Goal: Information Seeking & Learning: Learn about a topic

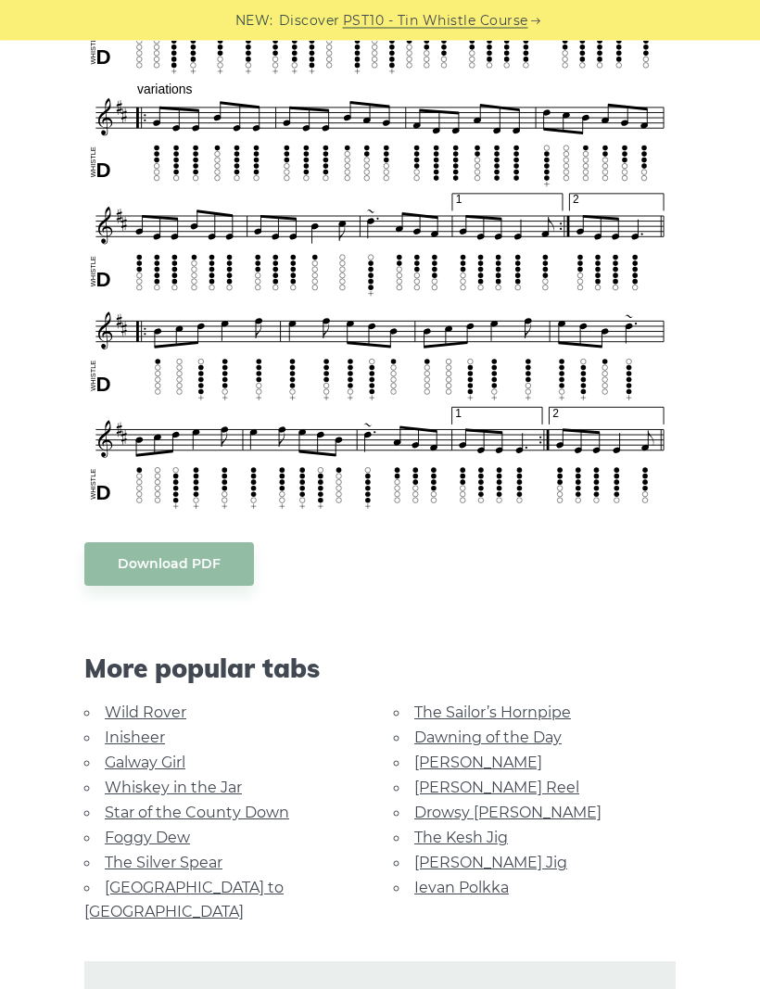
scroll to position [963, 0]
click at [476, 834] on link "The Kesh Jig" at bounding box center [461, 838] width 94 height 18
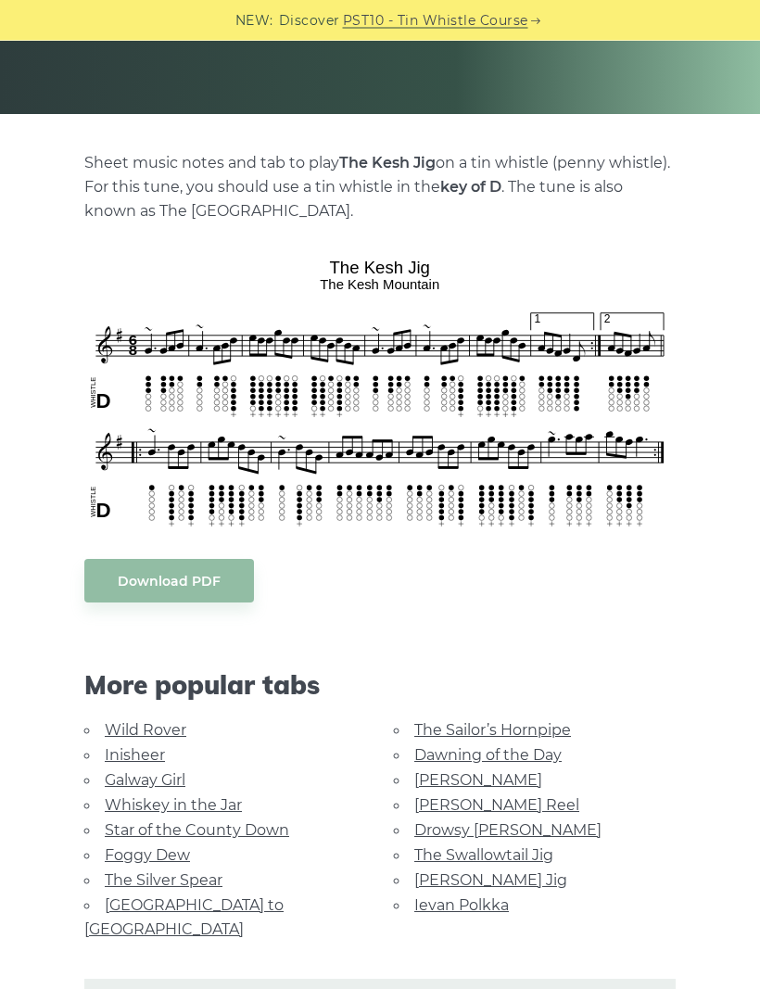
scroll to position [309, 0]
click at [548, 853] on link "The Swallowtail Jig" at bounding box center [483, 855] width 139 height 18
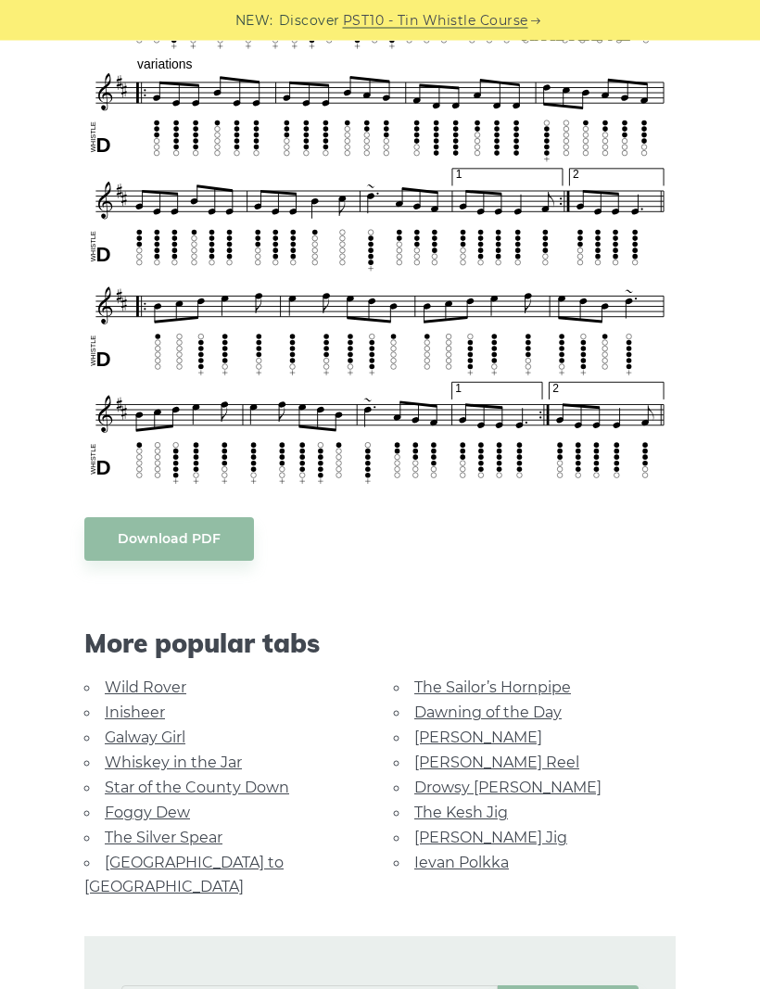
scroll to position [988, 0]
click at [269, 791] on link "Star of the County Down" at bounding box center [197, 788] width 184 height 18
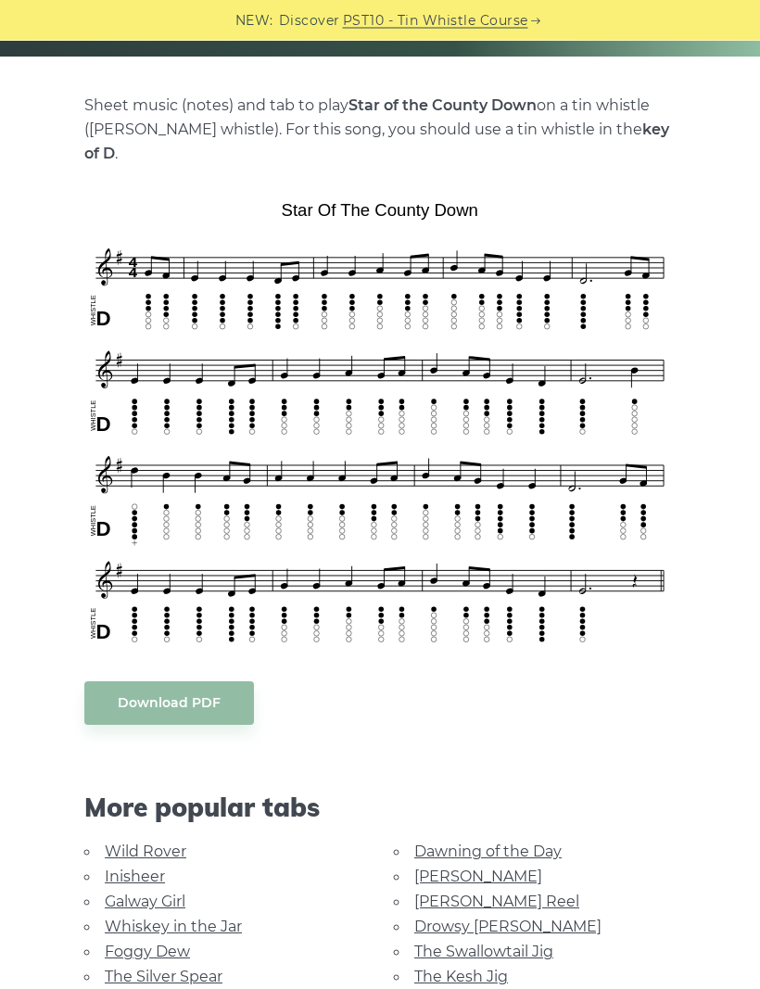
scroll to position [366, 0]
click at [180, 893] on link "Galway Girl" at bounding box center [145, 902] width 81 height 18
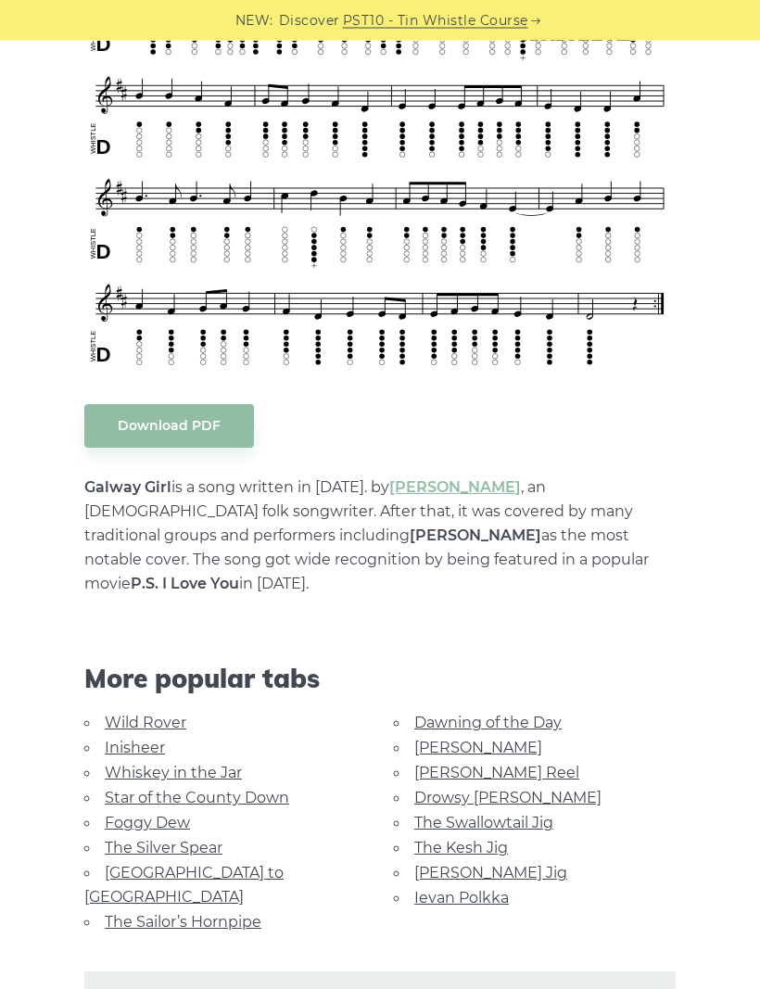
scroll to position [619, 0]
click at [142, 739] on link "Inisheer" at bounding box center [135, 748] width 60 height 18
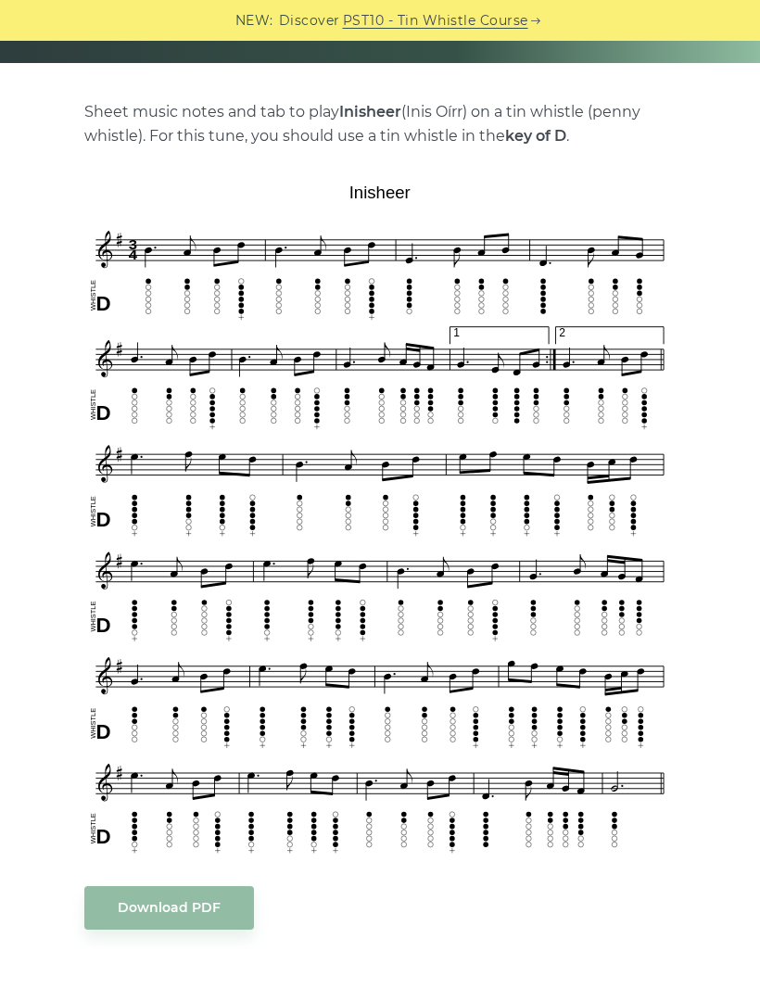
scroll to position [359, 0]
click at [533, 924] on div "Download PDF" at bounding box center [379, 909] width 591 height 44
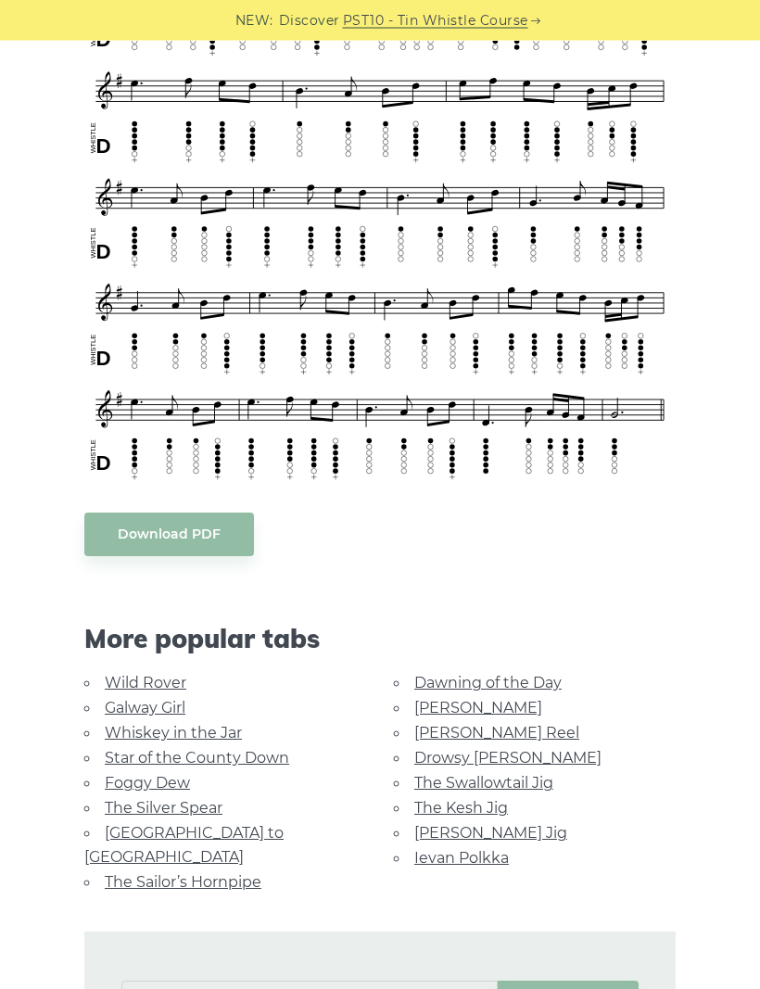
scroll to position [733, 0]
click at [174, 775] on link "Foggy Dew" at bounding box center [147, 783] width 85 height 18
click at [159, 792] on link "Foggy Dew" at bounding box center [147, 783] width 85 height 18
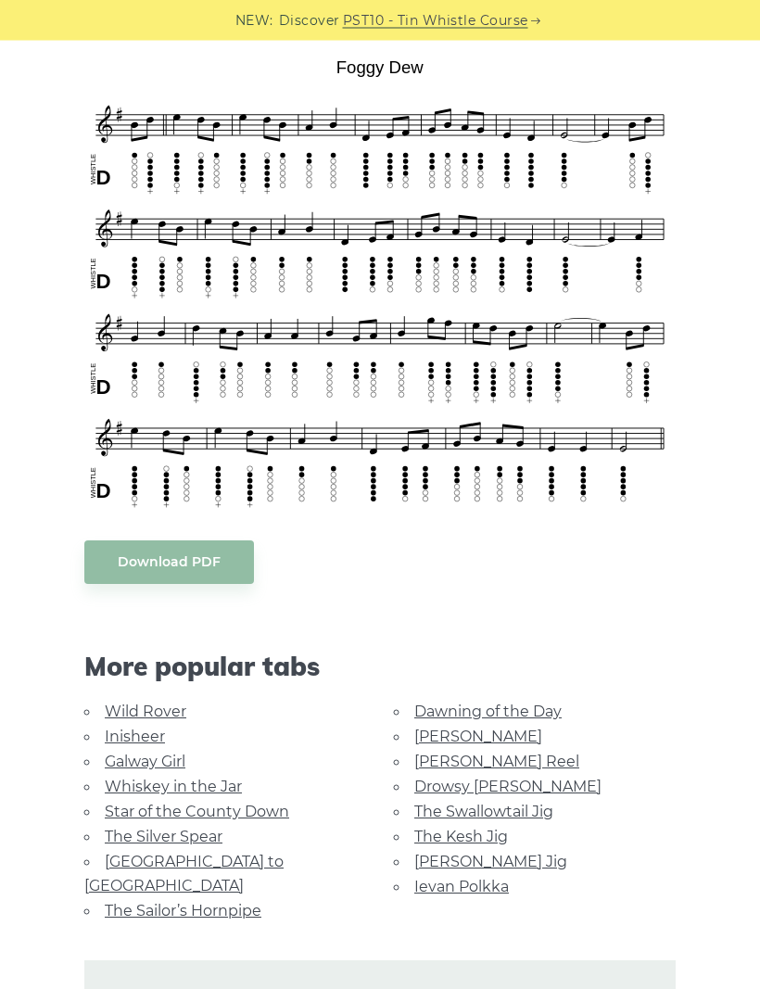
scroll to position [509, 0]
click at [264, 803] on link "Star of the County Down" at bounding box center [197, 812] width 184 height 18
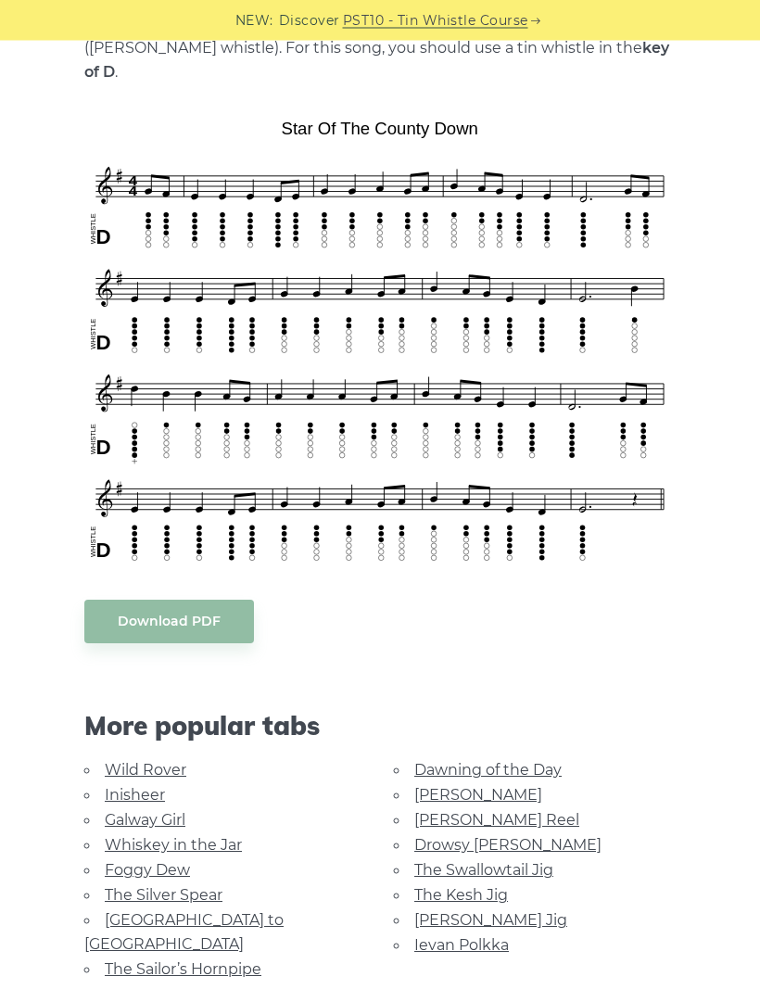
scroll to position [448, 0]
click at [463, 786] on link "[PERSON_NAME]" at bounding box center [478, 795] width 128 height 18
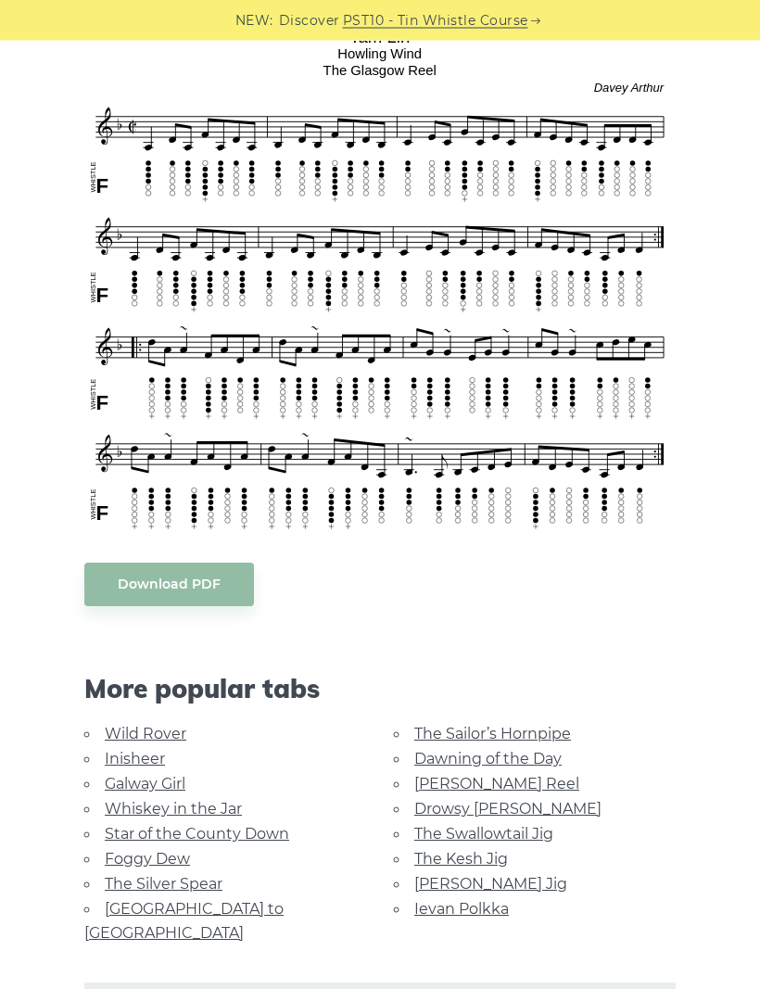
scroll to position [539, 0]
click at [484, 787] on link "[PERSON_NAME] Reel" at bounding box center [496, 784] width 165 height 18
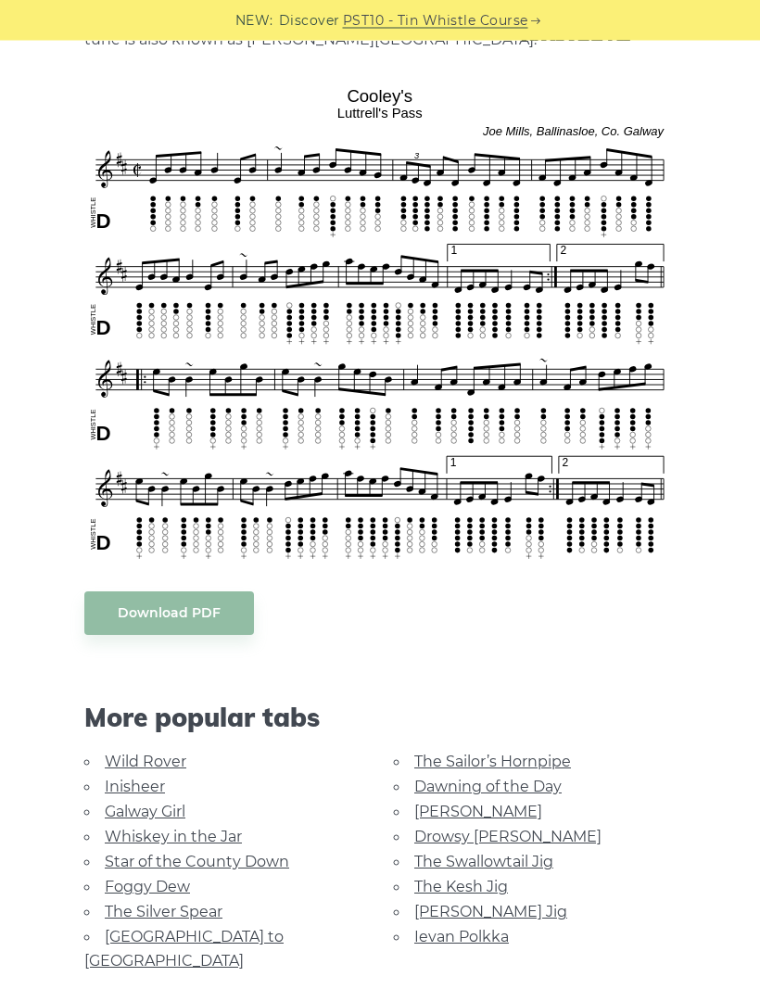
scroll to position [480, 0]
click at [514, 836] on link "Drowsy [PERSON_NAME]" at bounding box center [507, 837] width 187 height 18
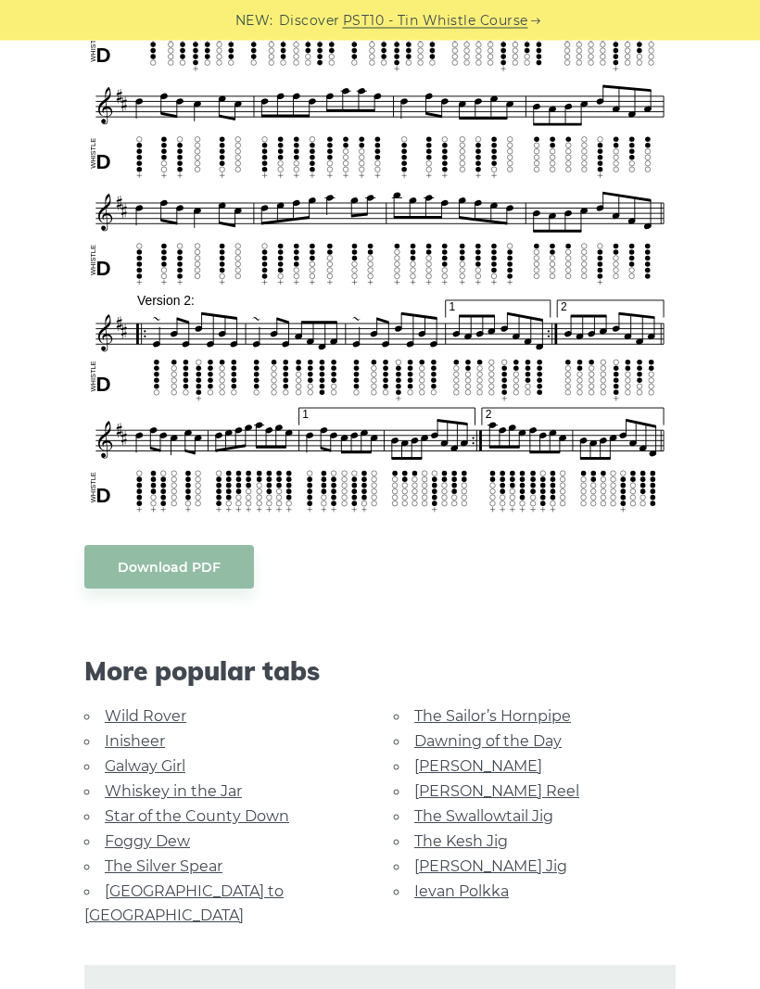
scroll to position [611, 0]
click at [499, 787] on link "[PERSON_NAME] Reel" at bounding box center [496, 791] width 165 height 18
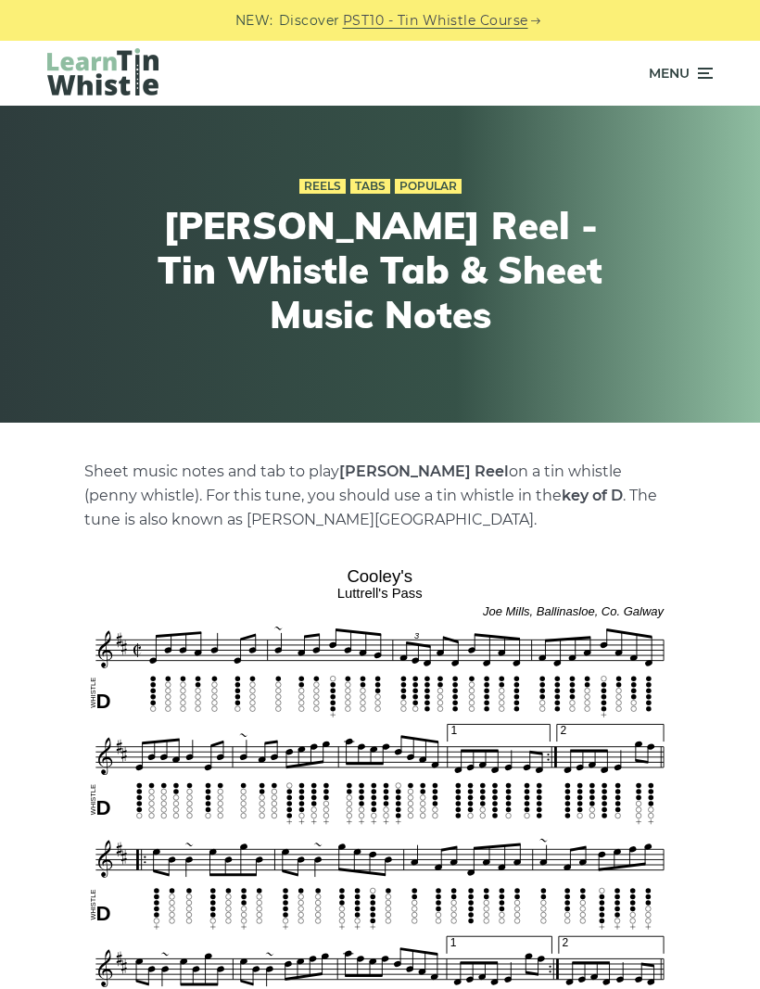
click at [703, 85] on span "Menu" at bounding box center [681, 73] width 64 height 46
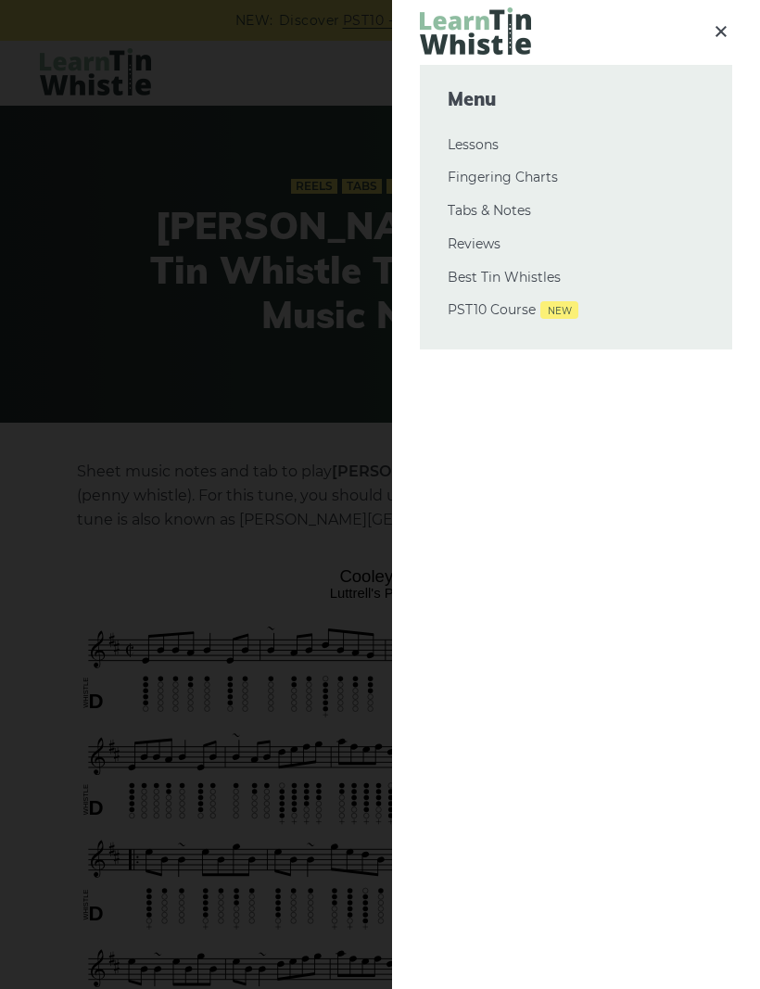
click at [523, 209] on link "Tabs & Notes" at bounding box center [576, 211] width 257 height 22
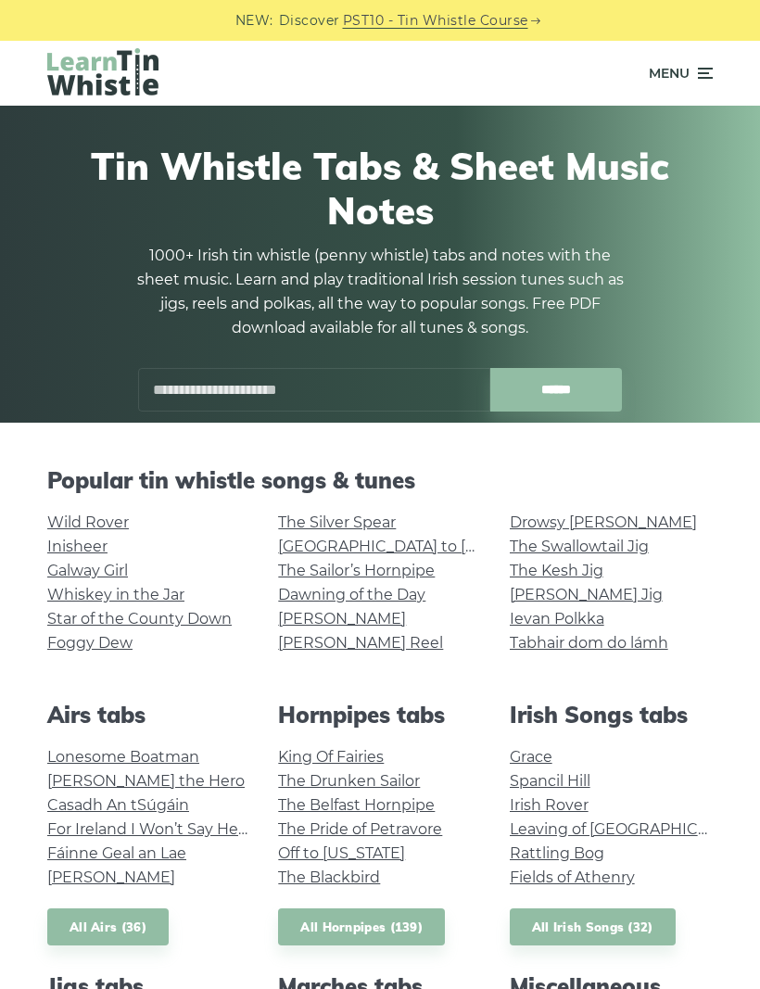
click at [591, 883] on link "Fields of Athenry" at bounding box center [572, 878] width 125 height 18
click at [651, 650] on link "Tabhair dom do lámh" at bounding box center [589, 643] width 159 height 18
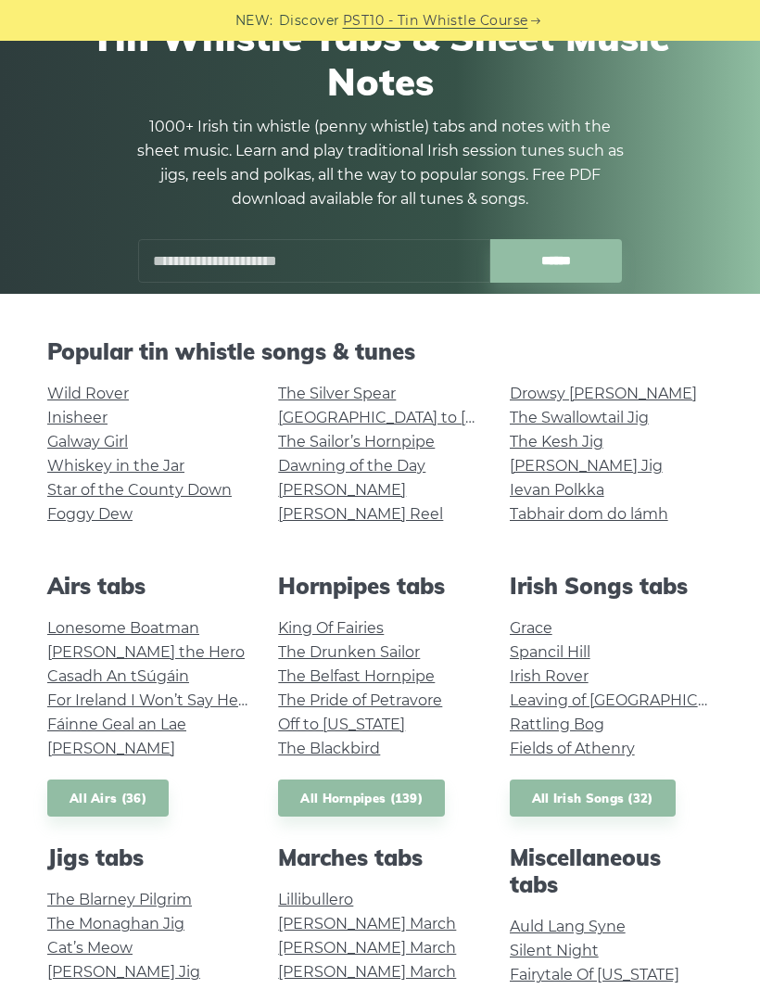
scroll to position [131, 0]
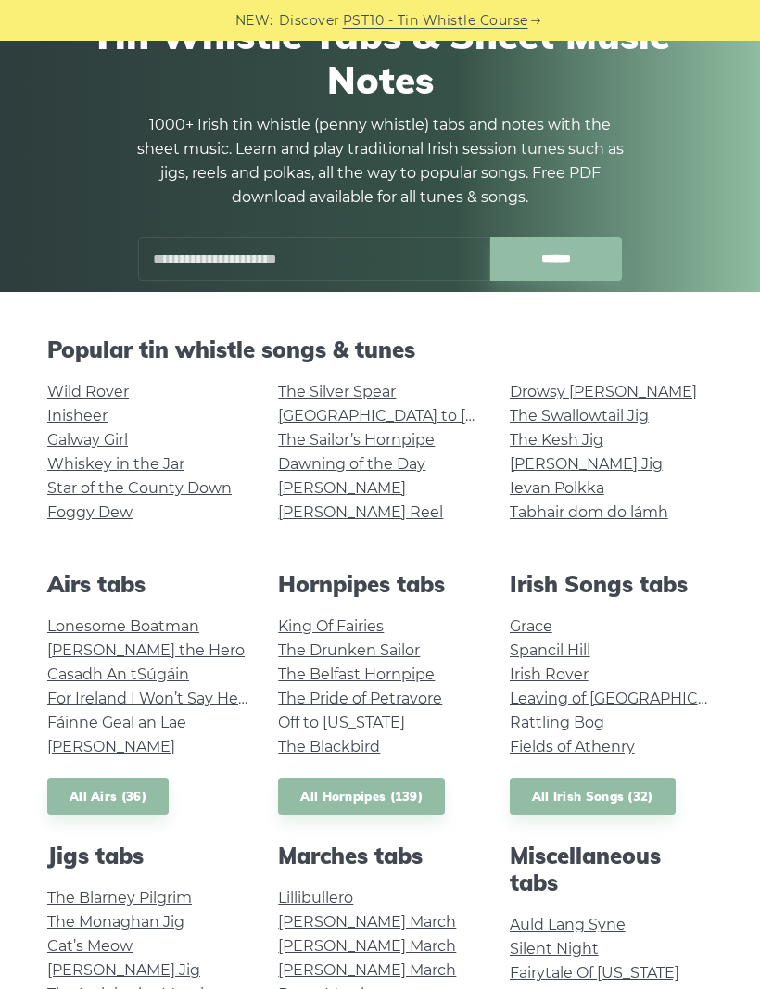
click at [630, 800] on link "All Irish Songs (32)" at bounding box center [593, 797] width 166 height 38
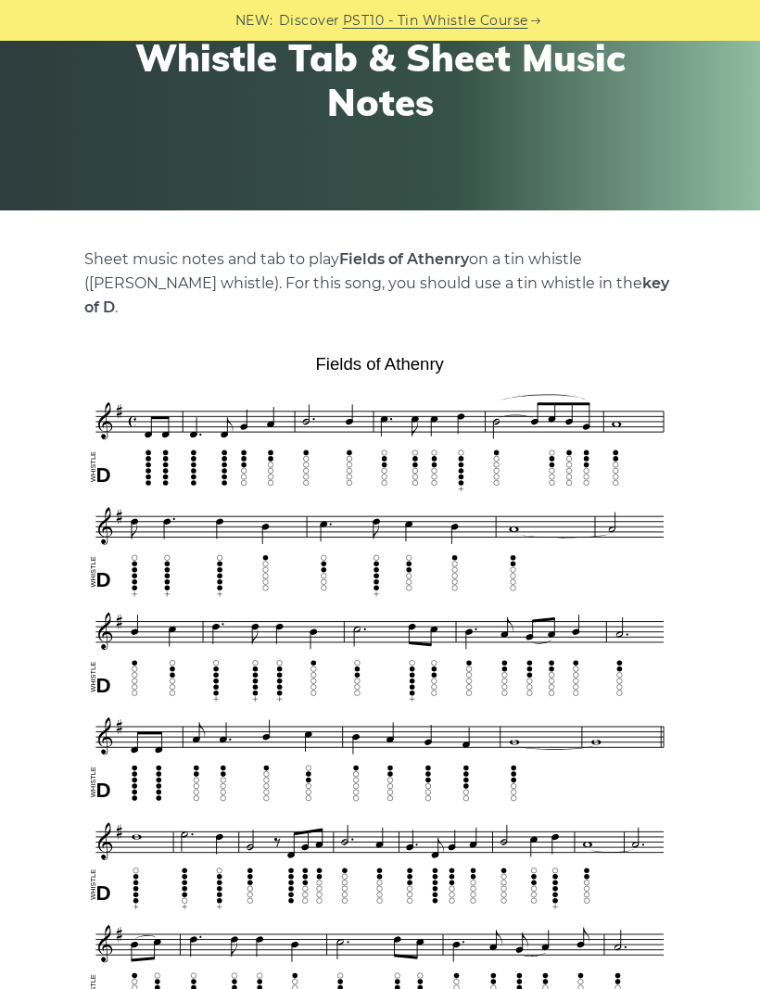
scroll to position [208, 0]
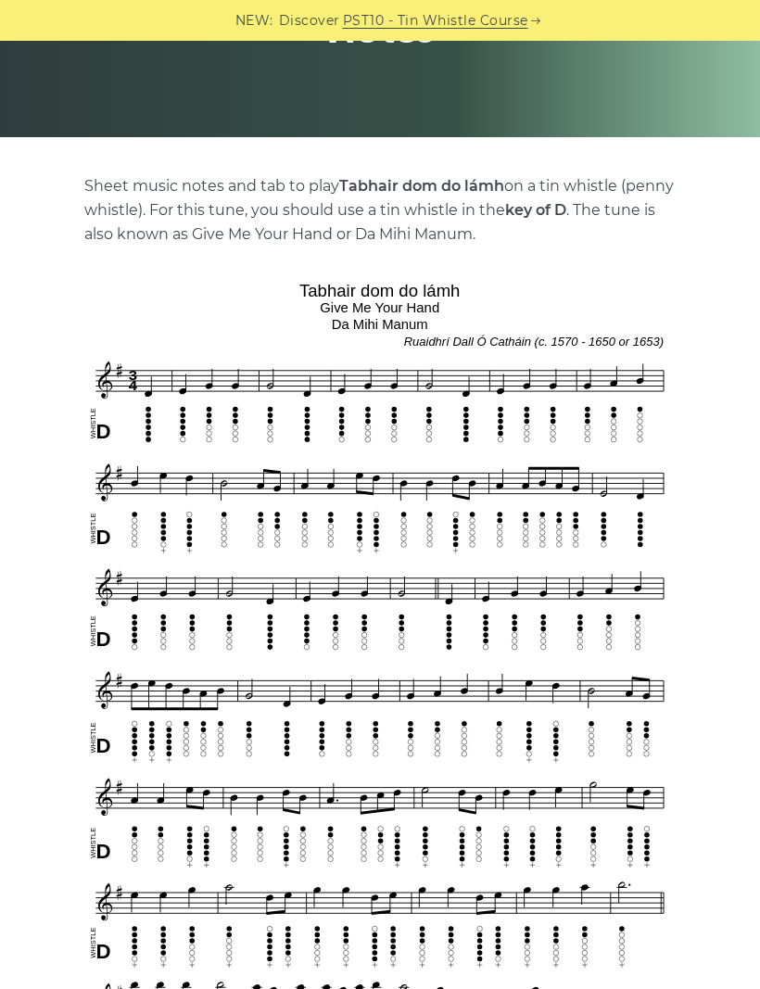
scroll to position [282, 0]
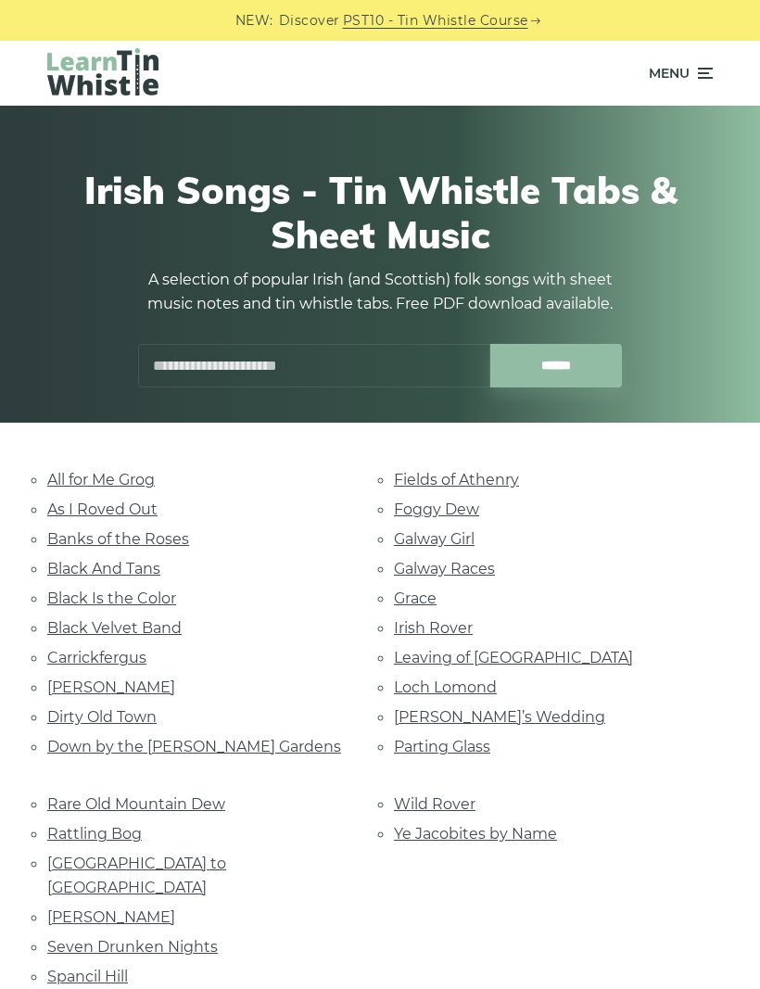
click at [147, 480] on link "All for Me Grog" at bounding box center [101, 480] width 108 height 18
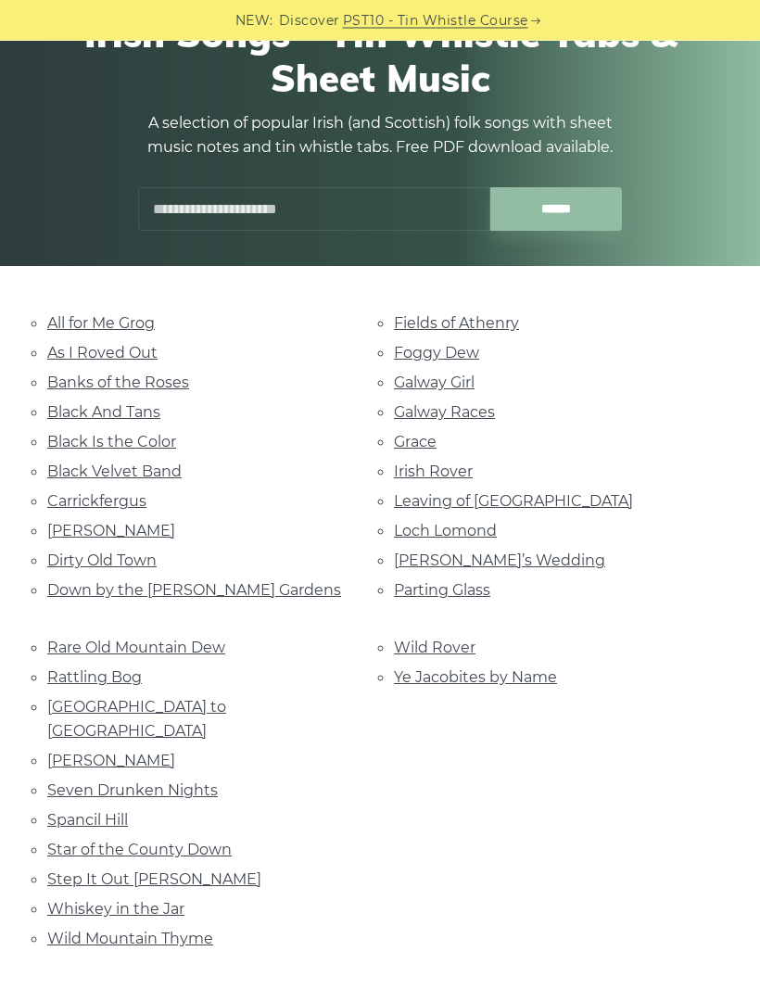
scroll to position [157, 0]
click at [68, 496] on link "Carrickfergus" at bounding box center [96, 501] width 99 height 18
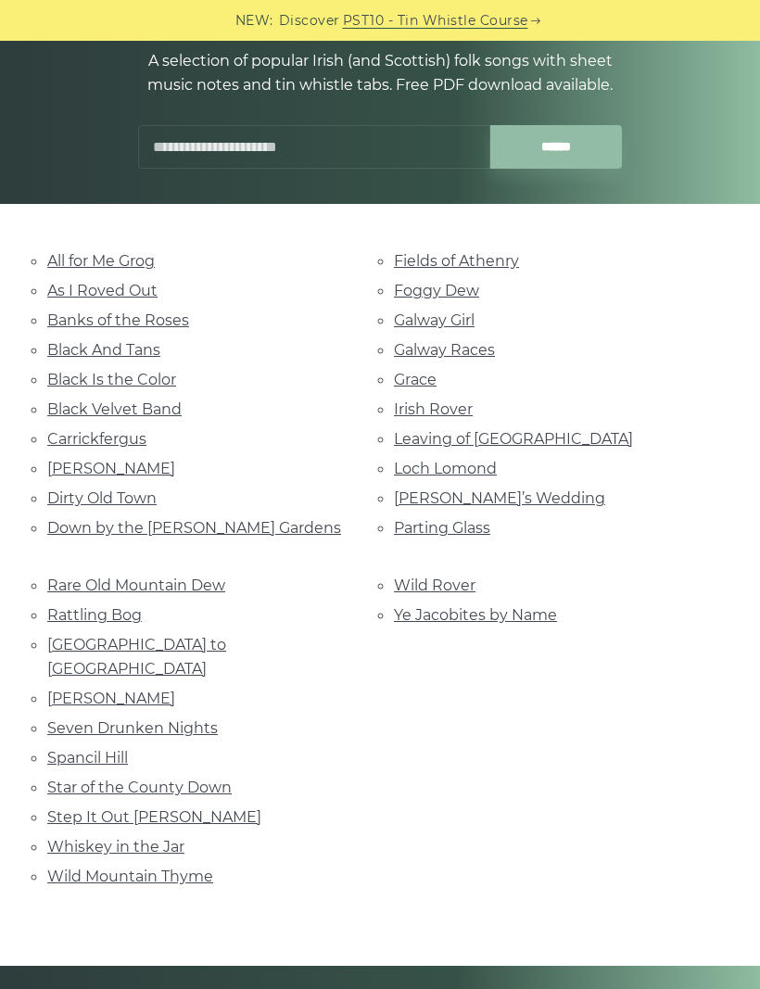
click at [76, 719] on link "Seven Drunken Nights" at bounding box center [132, 728] width 171 height 18
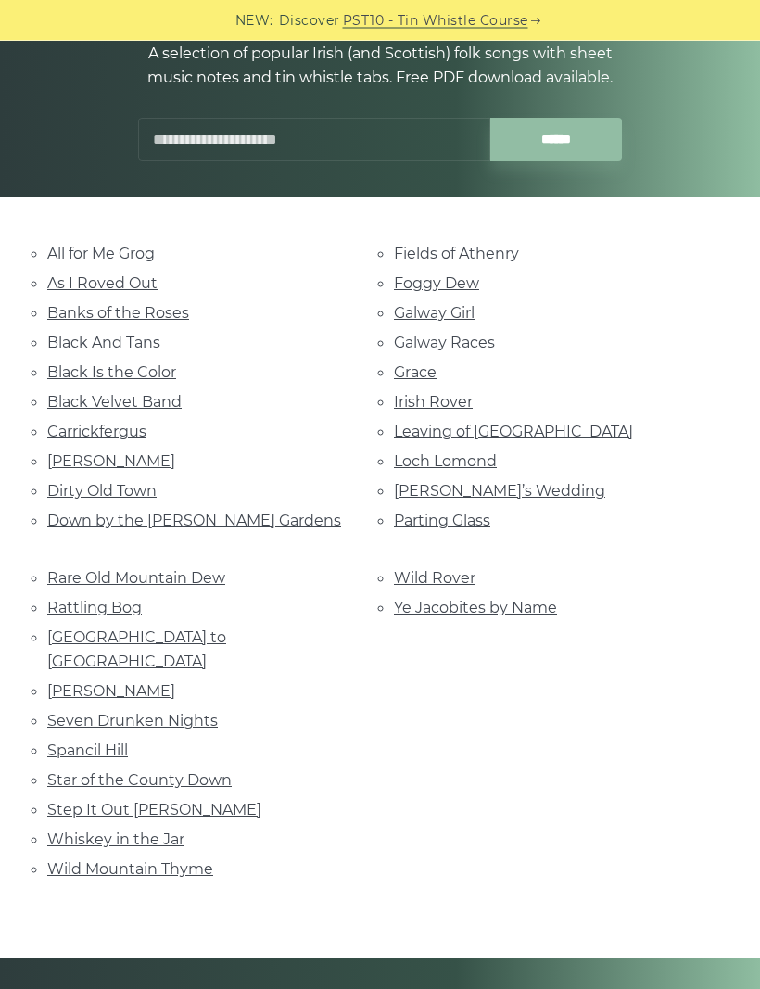
scroll to position [226, 0]
click at [62, 572] on link "Rare Old Mountain Dew" at bounding box center [136, 578] width 178 height 18
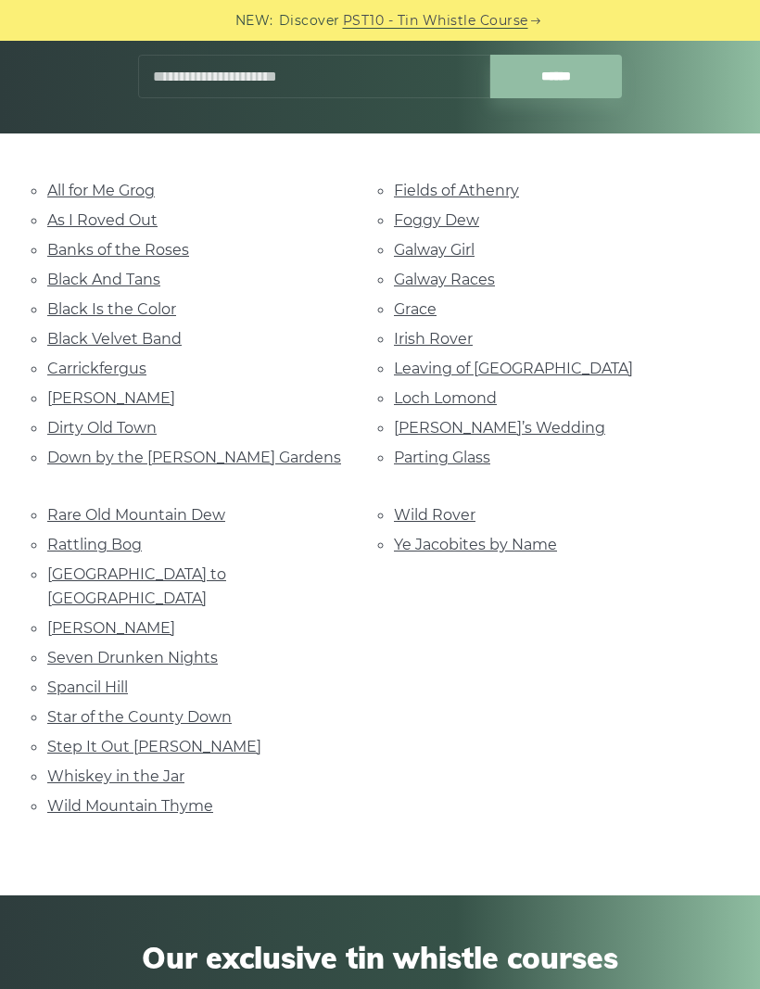
click at [69, 738] on link "Step It Out Mary" at bounding box center [154, 747] width 214 height 18
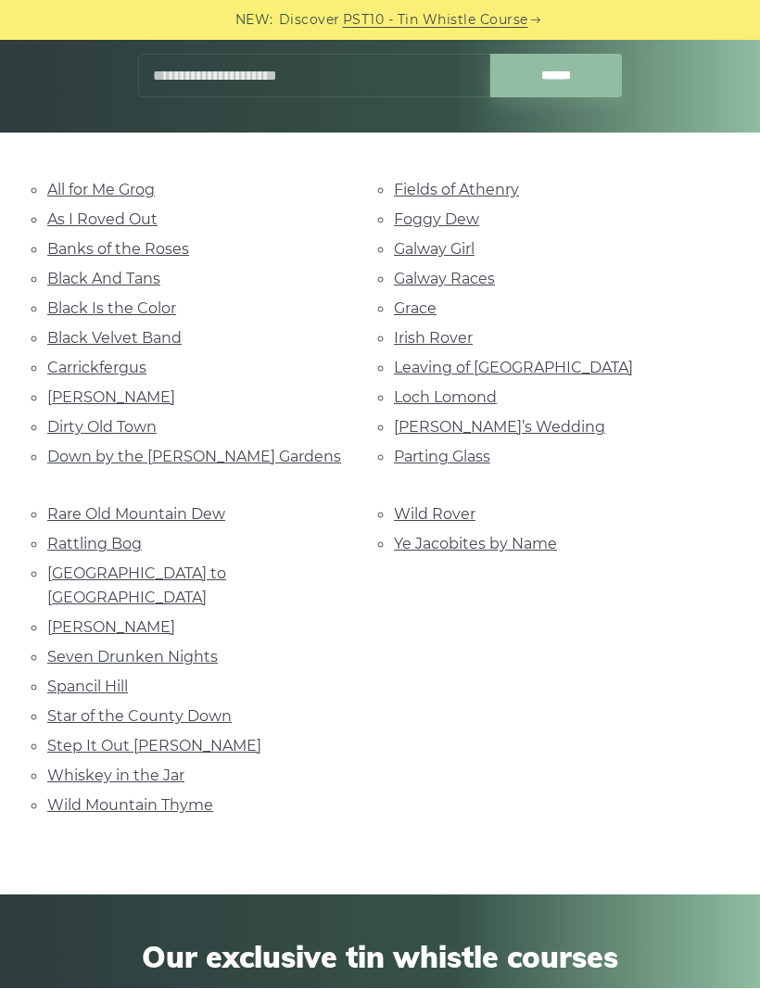
scroll to position [290, 0]
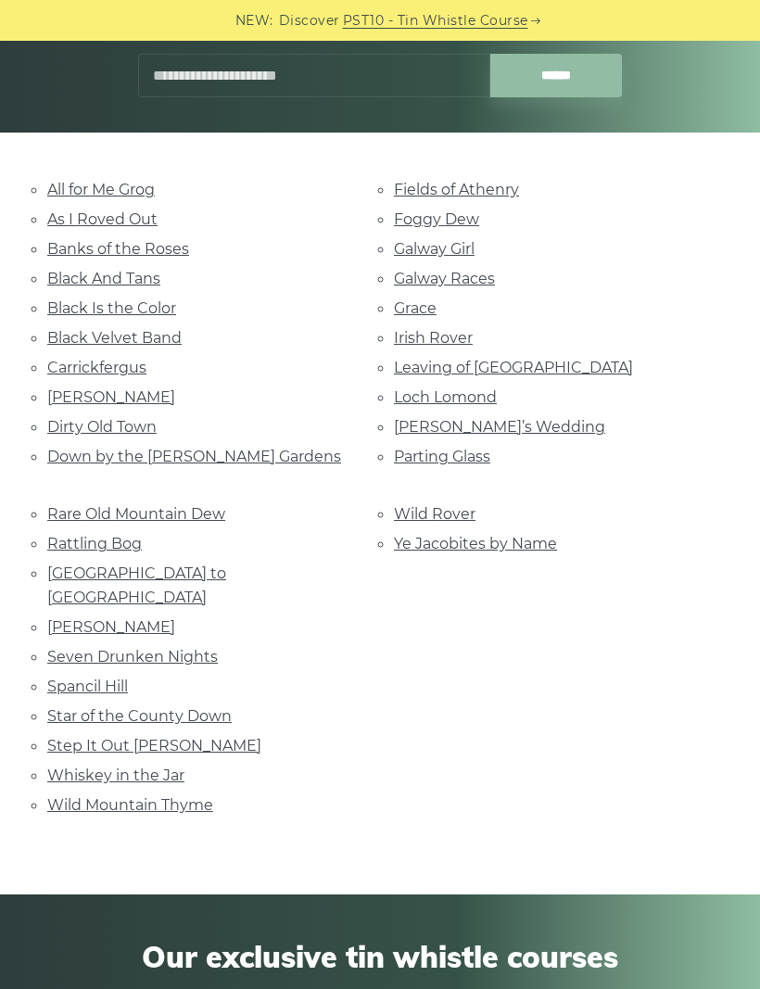
click at [64, 796] on link "Wild Mountain Thyme" at bounding box center [130, 805] width 166 height 18
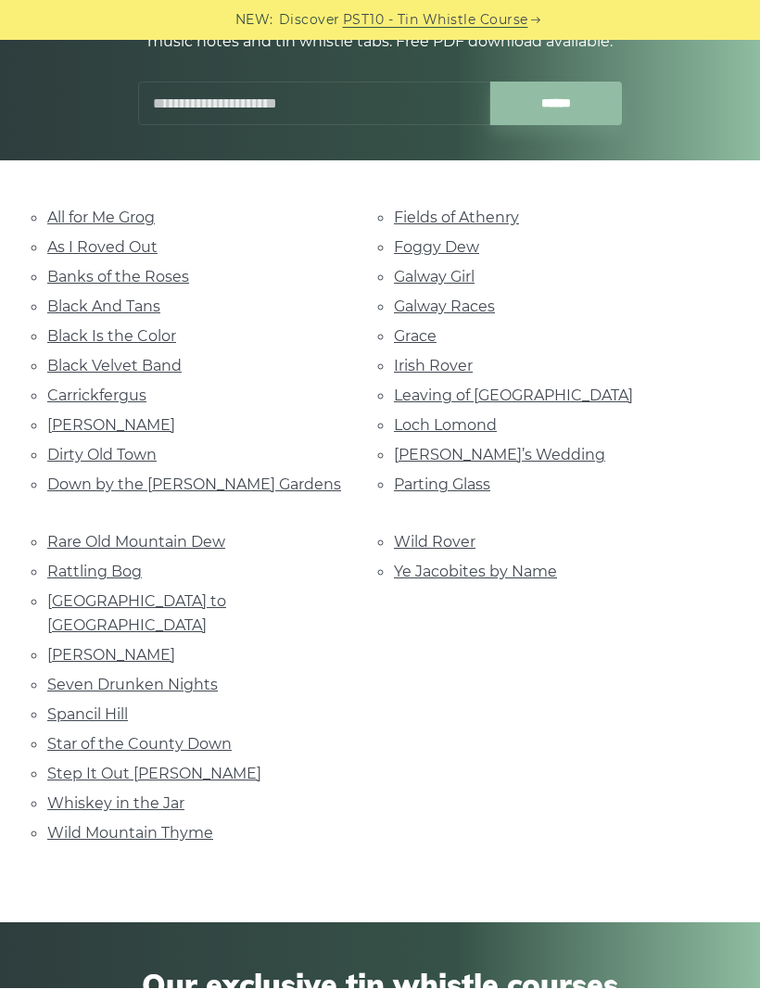
scroll to position [262, 0]
click at [412, 298] on link "Galway Races" at bounding box center [444, 307] width 101 height 18
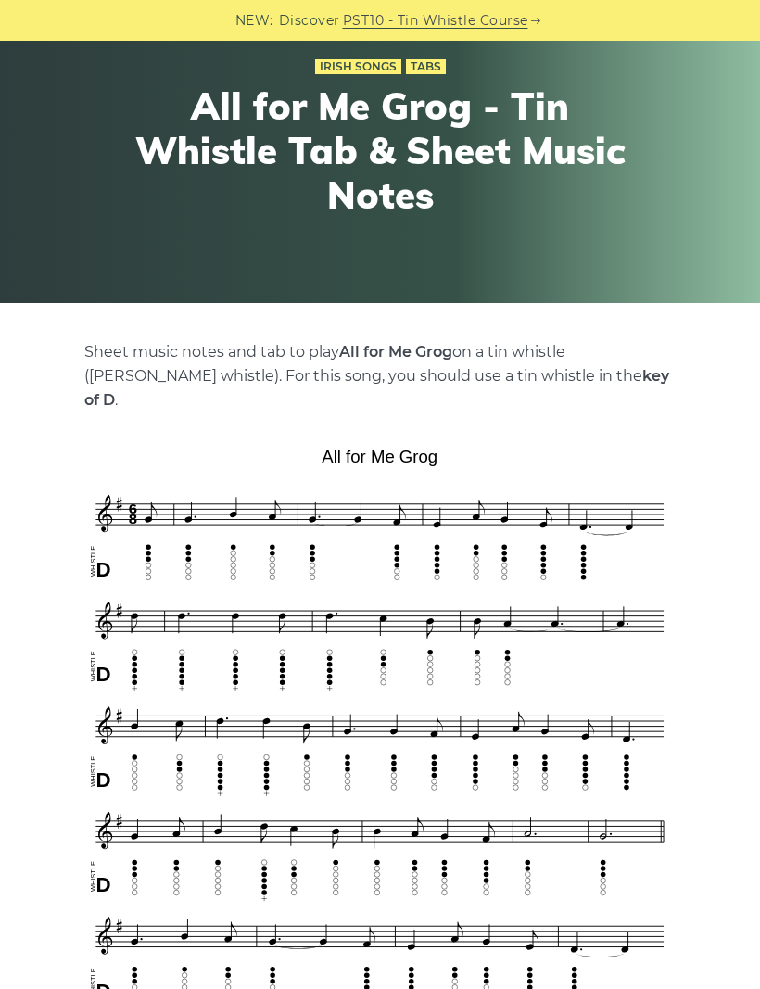
scroll to position [90, 0]
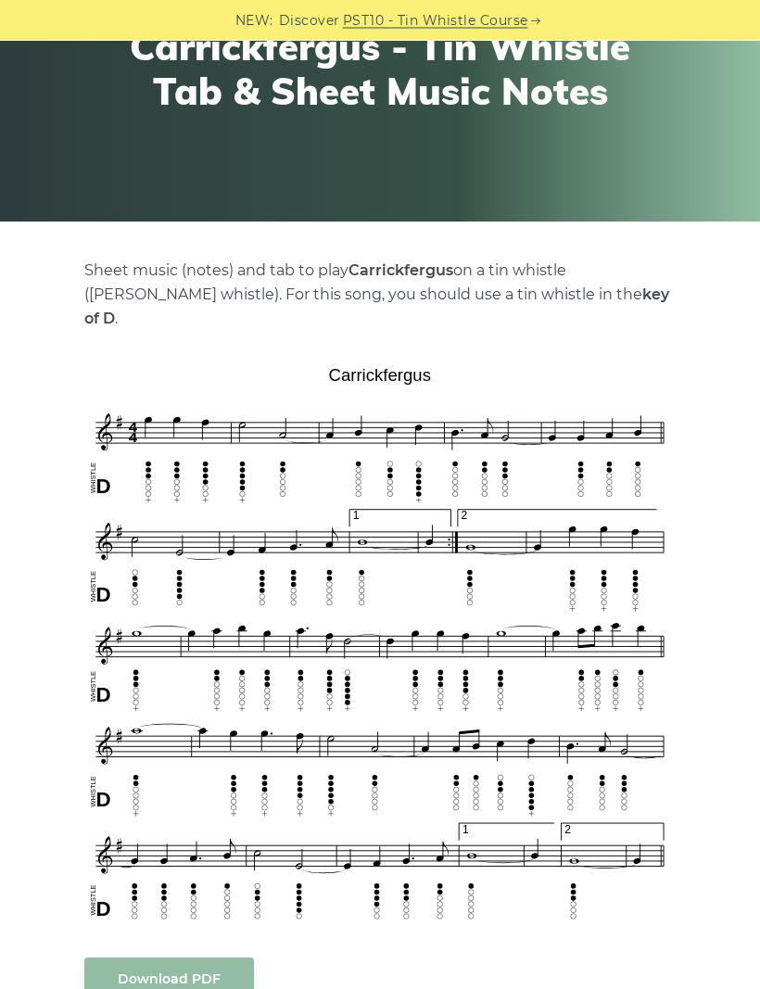
scroll to position [186, 0]
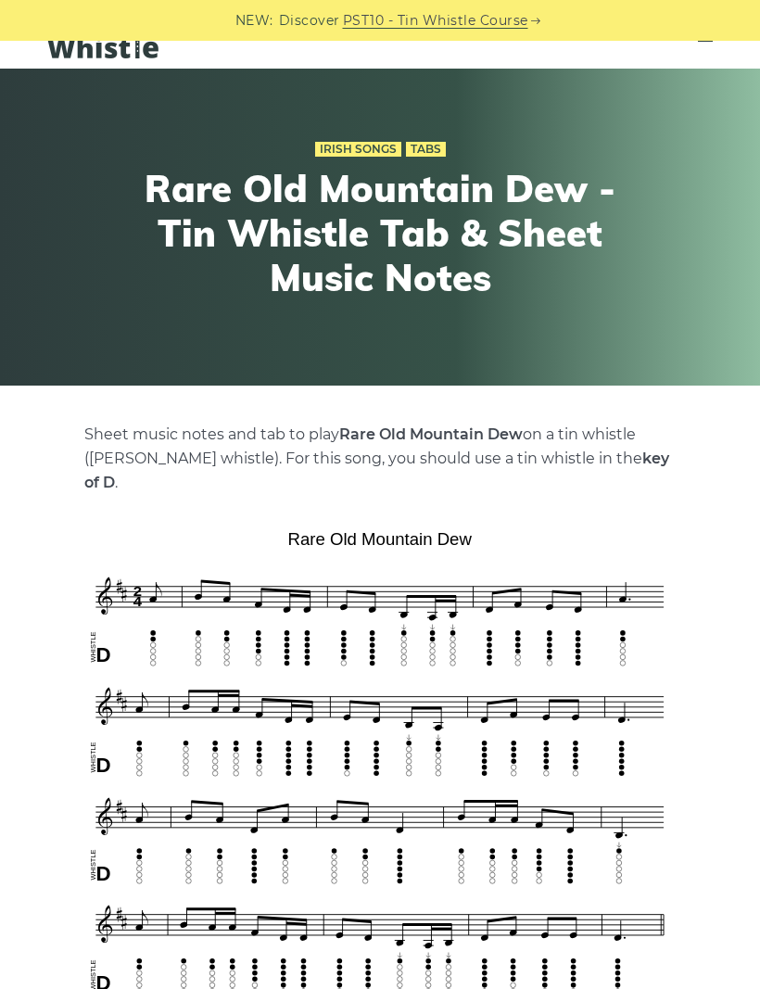
scroll to position [6, 0]
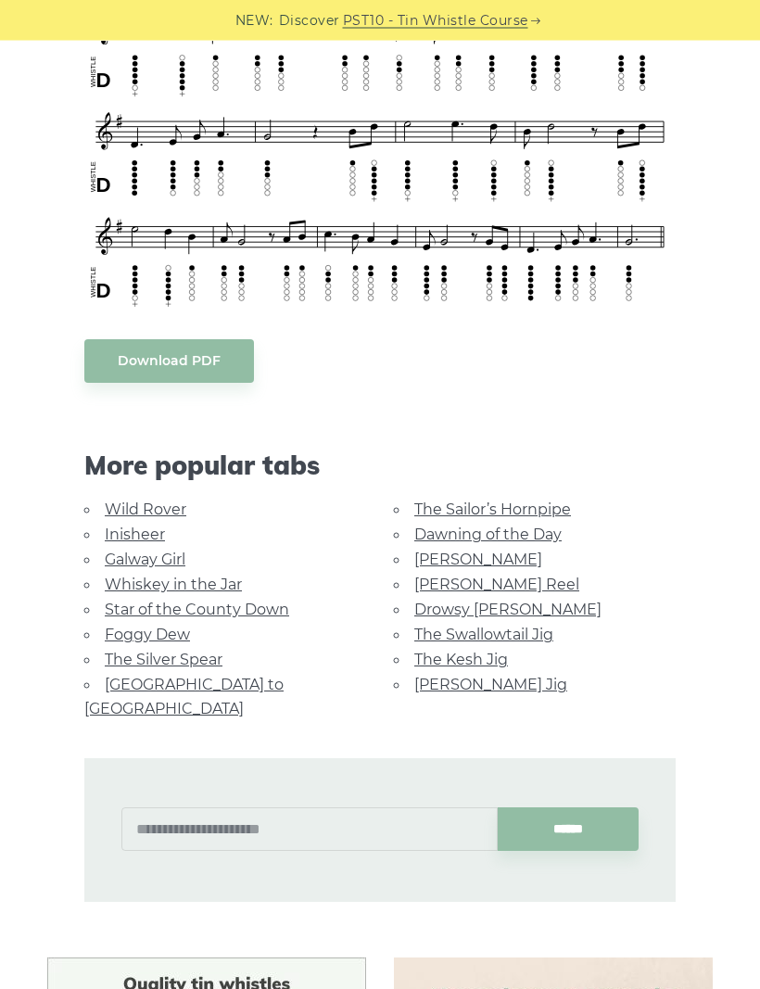
scroll to position [729, 0]
click at [121, 630] on link "Foggy Dew" at bounding box center [147, 635] width 85 height 18
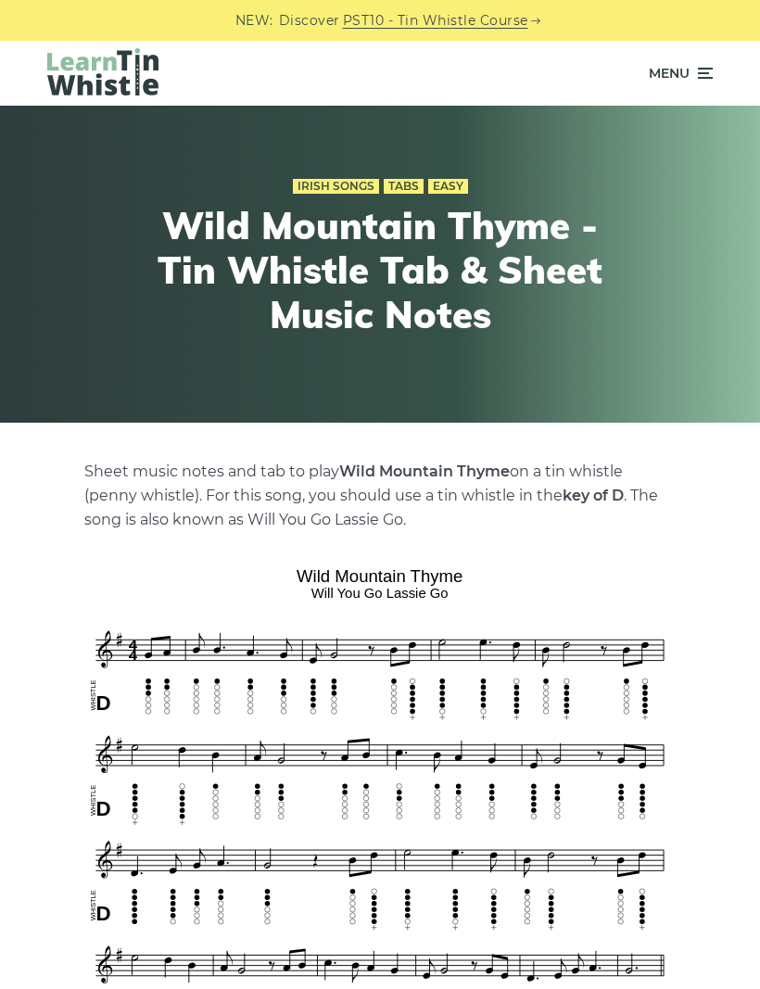
scroll to position [791, 0]
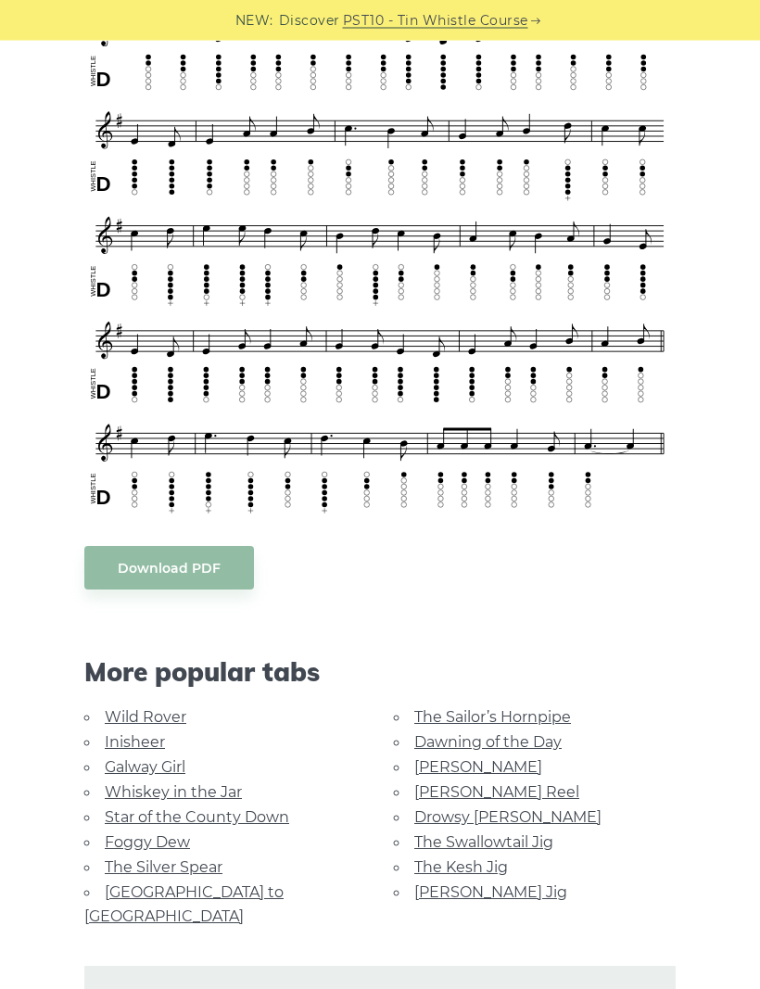
scroll to position [654, 0]
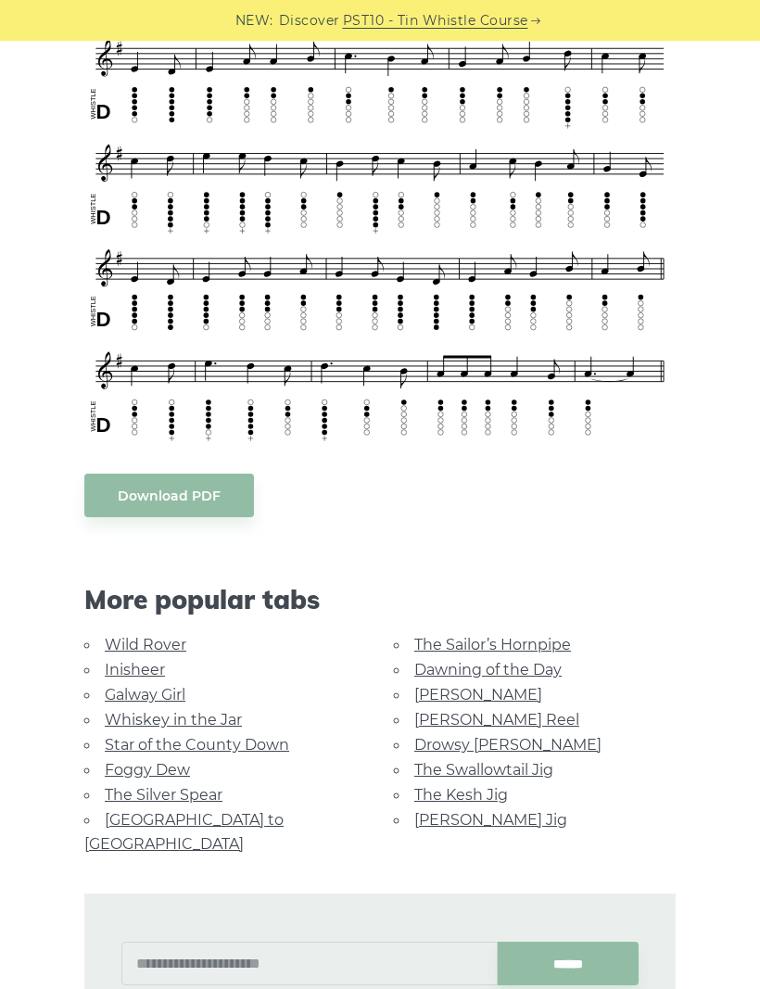
click at [414, 764] on link "The Swallowtail Jig" at bounding box center [483, 770] width 139 height 18
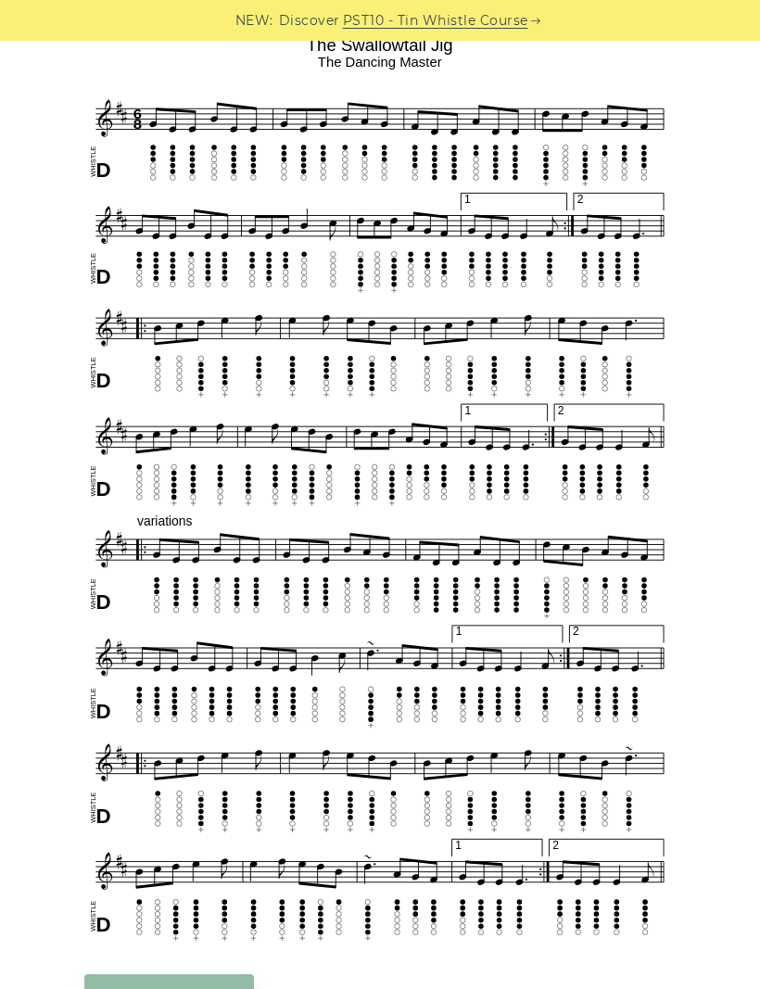
scroll to position [532, 0]
